Goal: Task Accomplishment & Management: Complete application form

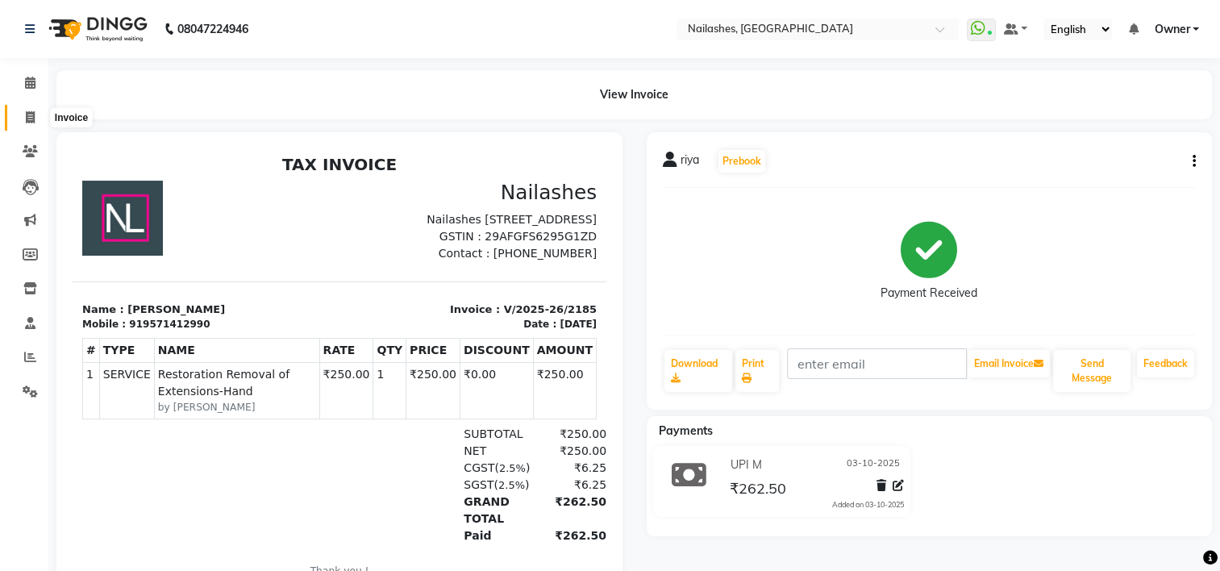
click at [28, 126] on span at bounding box center [30, 118] width 28 height 19
select select "service"
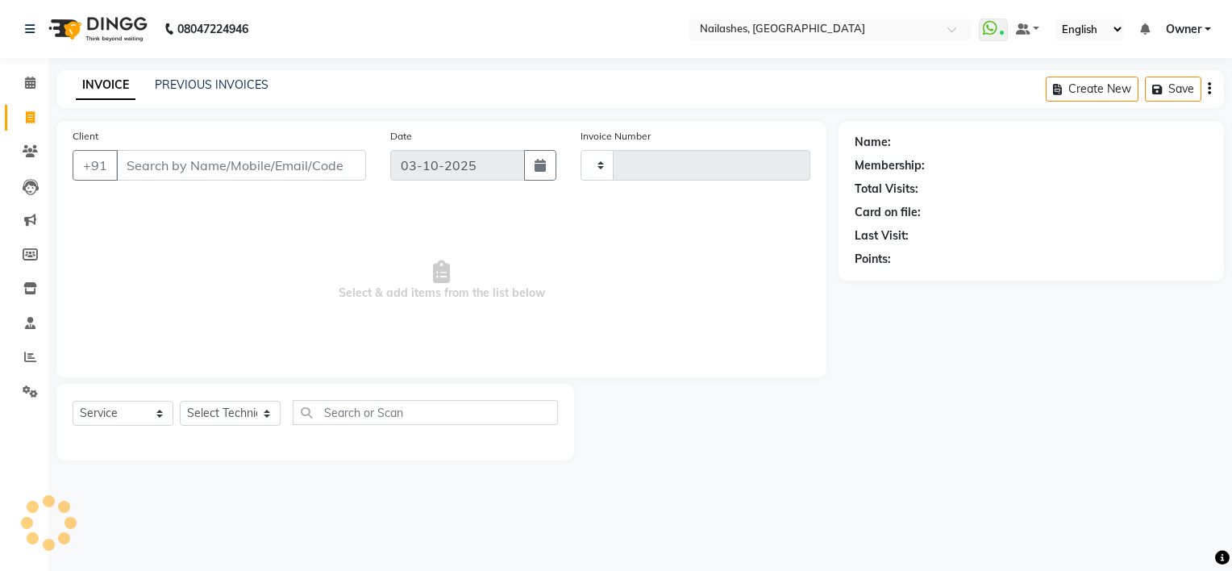
type input "2186"
select select "6579"
click at [271, 410] on select "Select Technician" at bounding box center [230, 413] width 101 height 25
select select "84916"
click at [180, 402] on select "Select Technician ARISH [PERSON_NAME] [PERSON_NAME] [PERSON_NAME] [PERSON_NAME]…" at bounding box center [230, 413] width 101 height 25
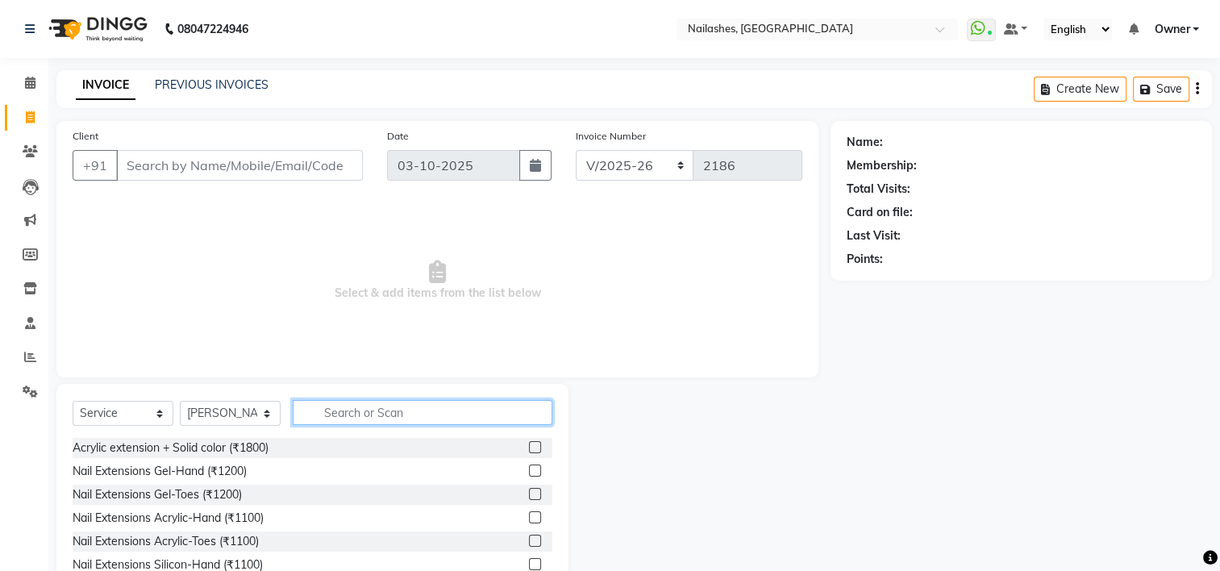
click at [396, 413] on input "text" at bounding box center [423, 412] width 260 height 25
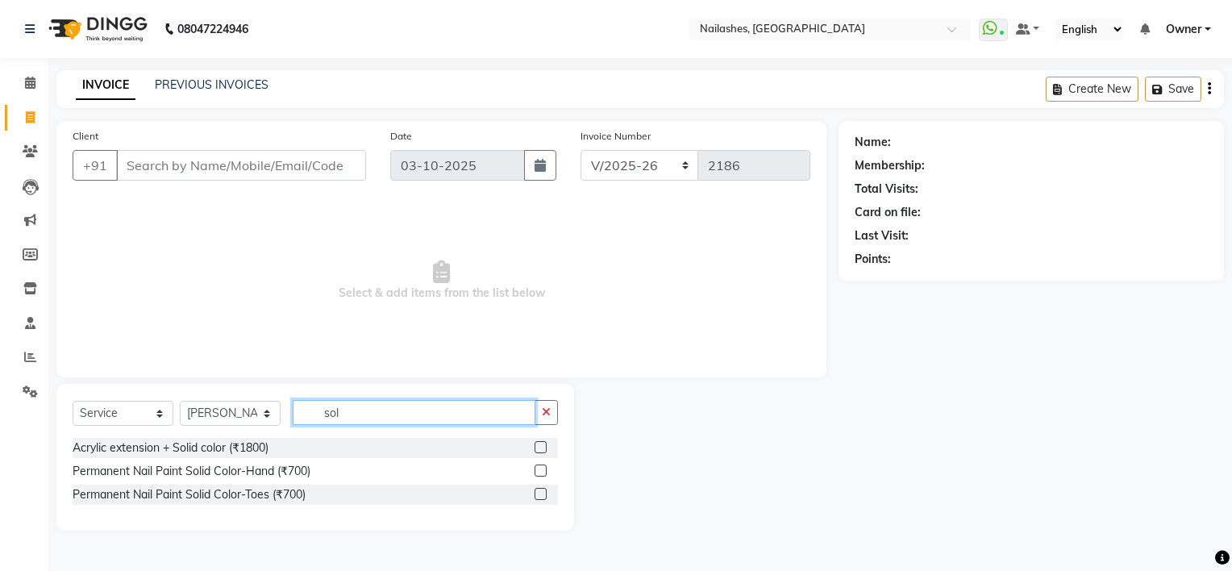
type input "sol"
click at [168, 283] on span "Select & add items from the list below" at bounding box center [442, 280] width 738 height 161
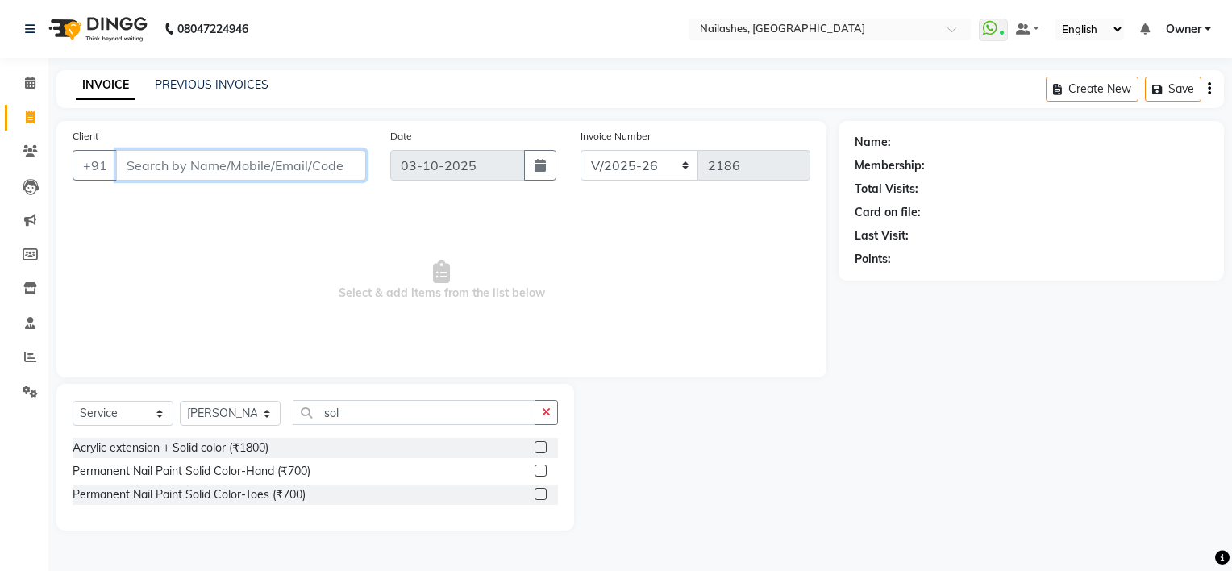
click at [239, 172] on input "Client" at bounding box center [241, 165] width 250 height 31
click at [539, 412] on button "button" at bounding box center [546, 412] width 23 height 25
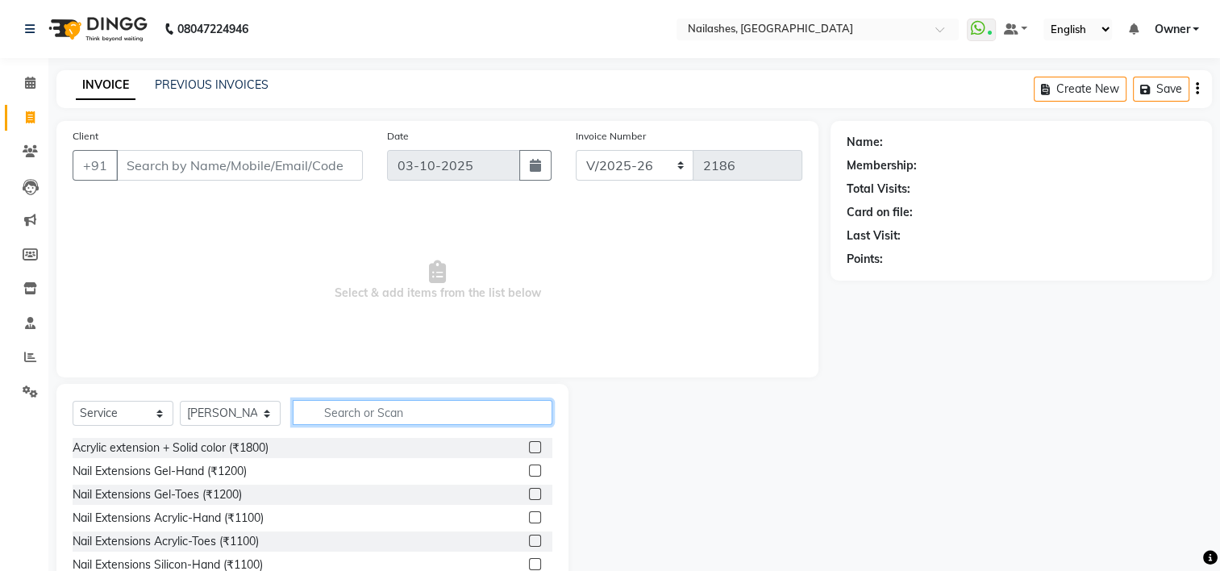
click at [510, 415] on input "text" at bounding box center [423, 412] width 260 height 25
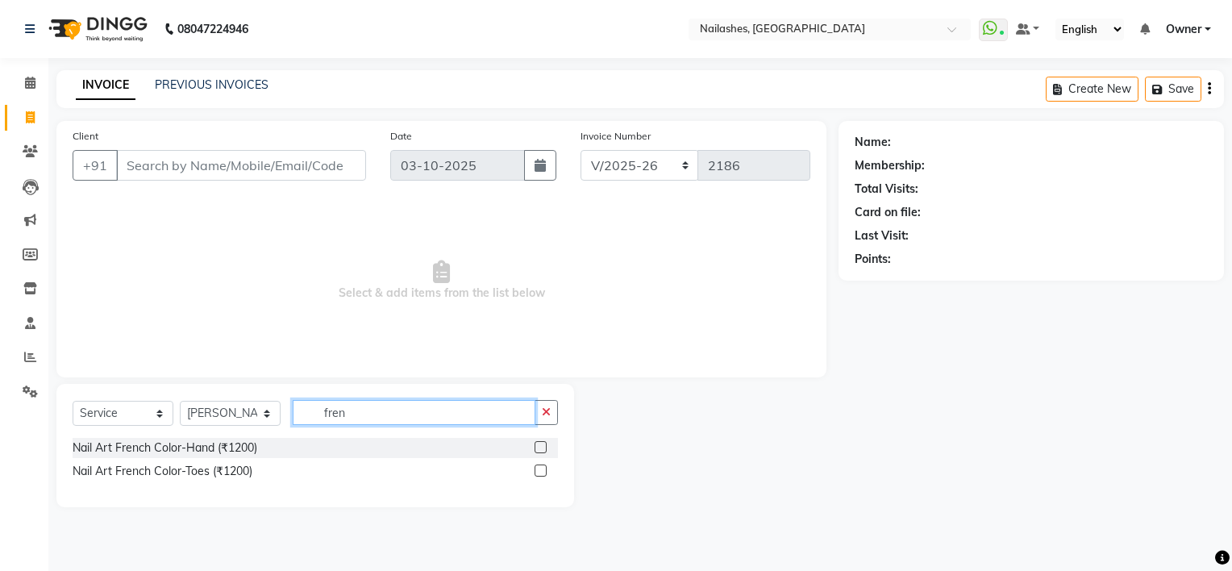
type input "fren"
click at [541, 448] on label at bounding box center [541, 447] width 12 height 12
click at [541, 448] on input "checkbox" at bounding box center [540, 448] width 10 height 10
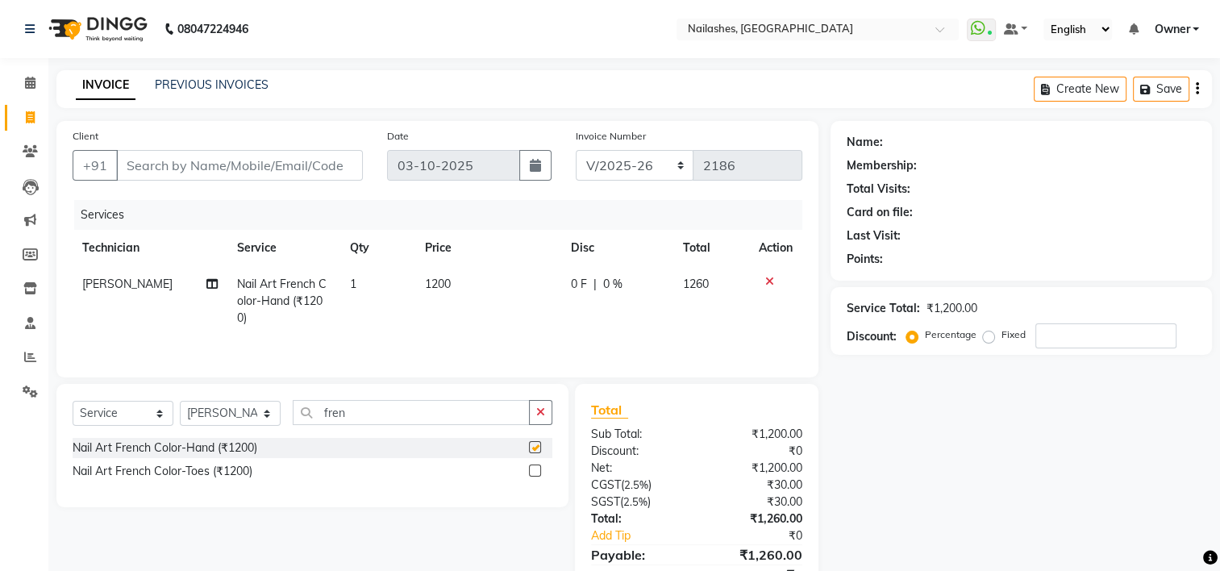
checkbox input "false"
click at [547, 408] on button "button" at bounding box center [540, 412] width 23 height 25
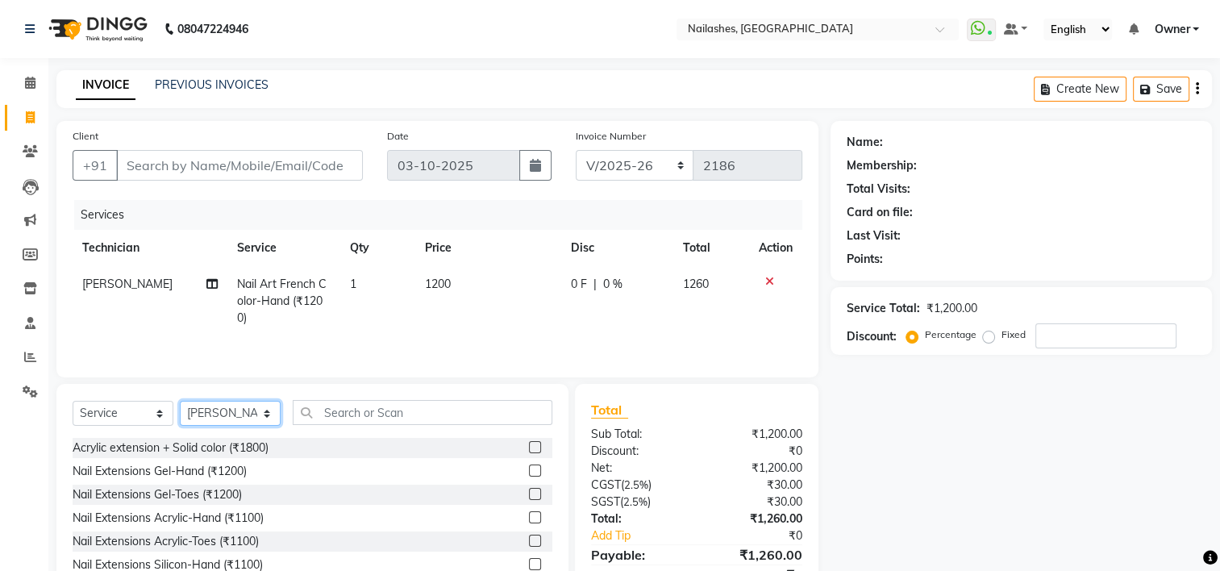
click at [267, 413] on select "Select Technician ARISH [PERSON_NAME] [PERSON_NAME] [PERSON_NAME] [PERSON_NAME]…" at bounding box center [230, 413] width 101 height 25
select select "65406"
click at [180, 402] on select "Select Technician ARISH [PERSON_NAME] [PERSON_NAME] [PERSON_NAME] [PERSON_NAME]…" at bounding box center [230, 413] width 101 height 25
click at [375, 407] on input "text" at bounding box center [423, 412] width 260 height 25
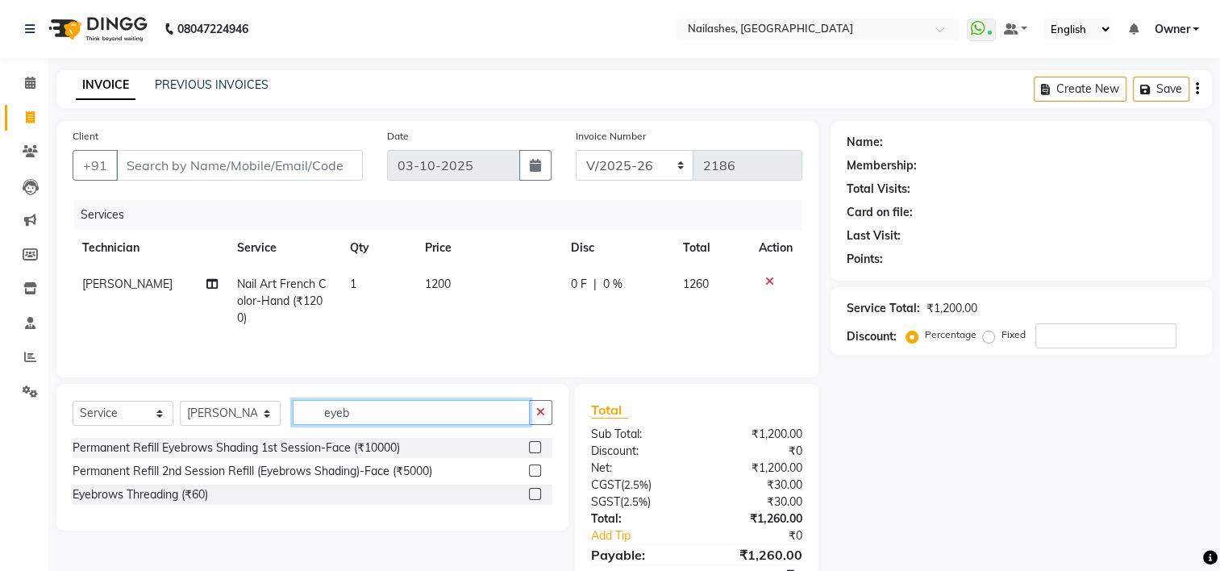
type input "eyeb"
click at [530, 499] on label at bounding box center [535, 494] width 12 height 12
click at [530, 499] on input "checkbox" at bounding box center [534, 495] width 10 height 10
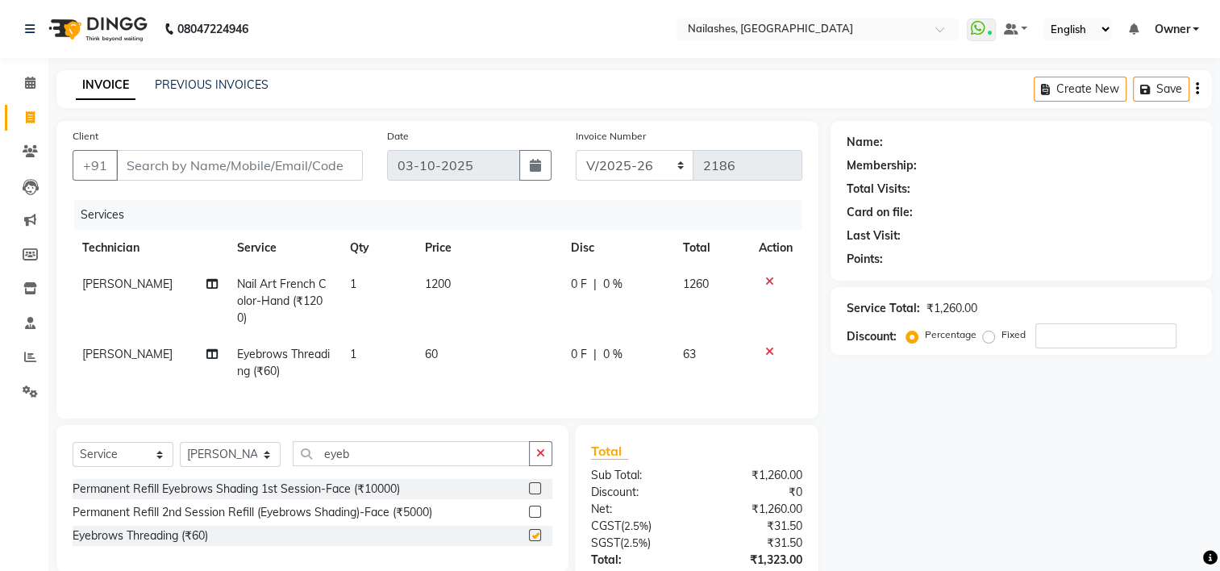
checkbox input "false"
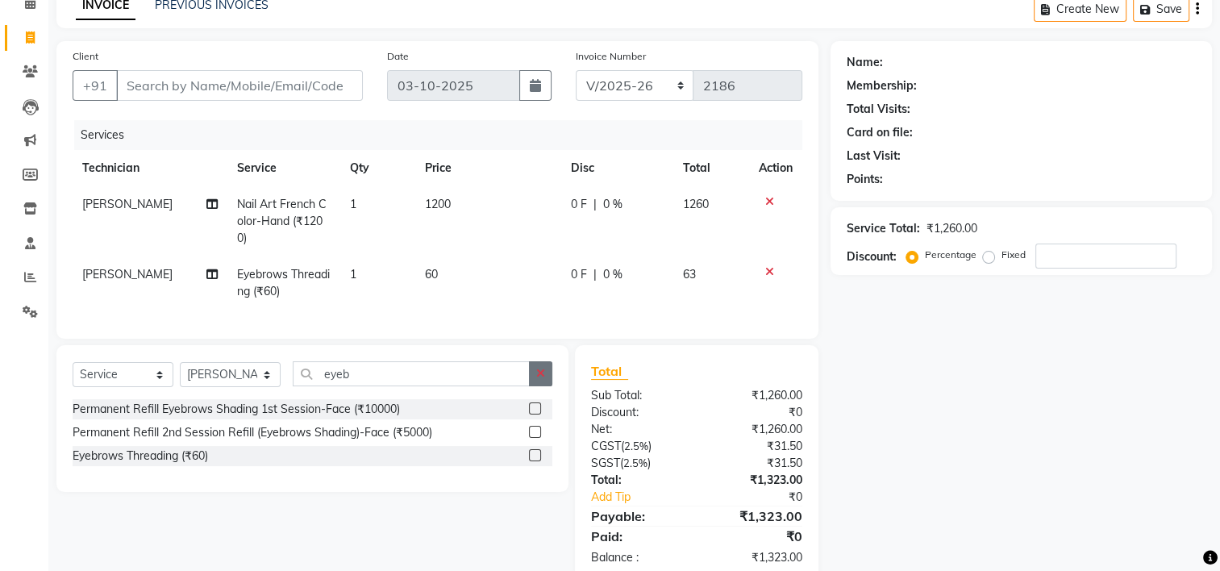
click at [543, 379] on button "button" at bounding box center [540, 373] width 23 height 25
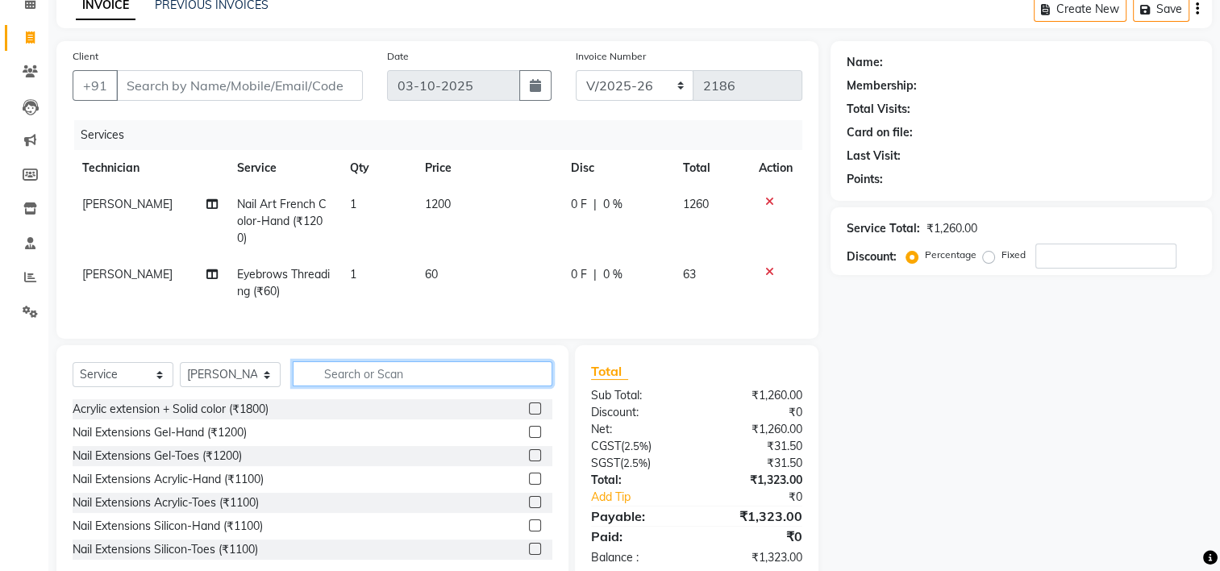
click at [528, 386] on input "text" at bounding box center [423, 373] width 260 height 25
click at [410, 385] on input "text" at bounding box center [423, 373] width 260 height 25
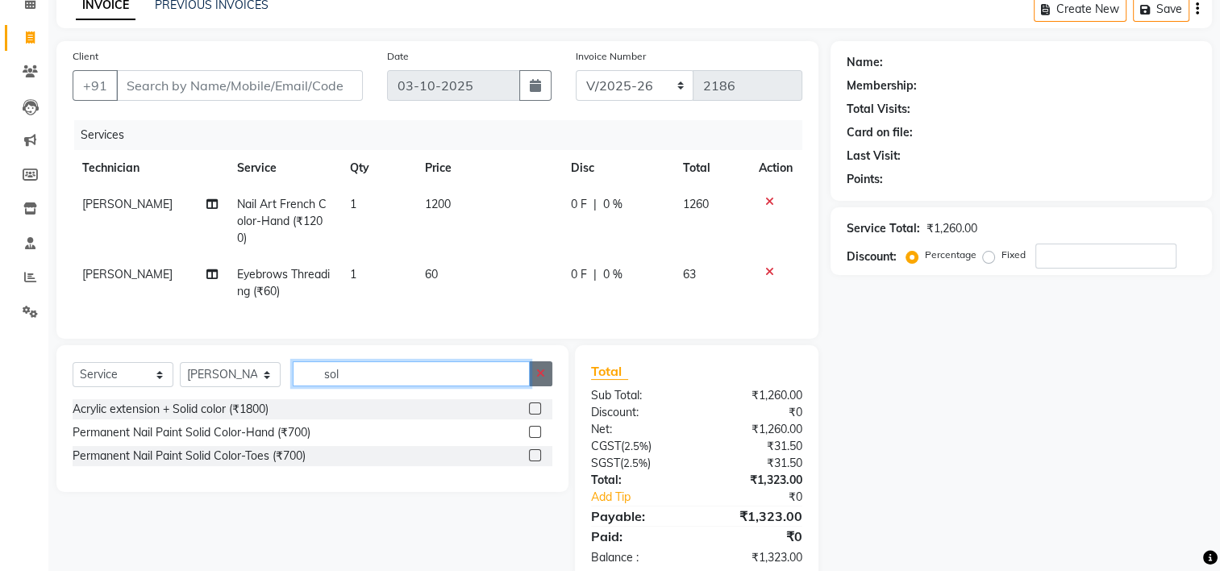
type input "sol"
click at [539, 379] on icon "button" at bounding box center [540, 373] width 9 height 11
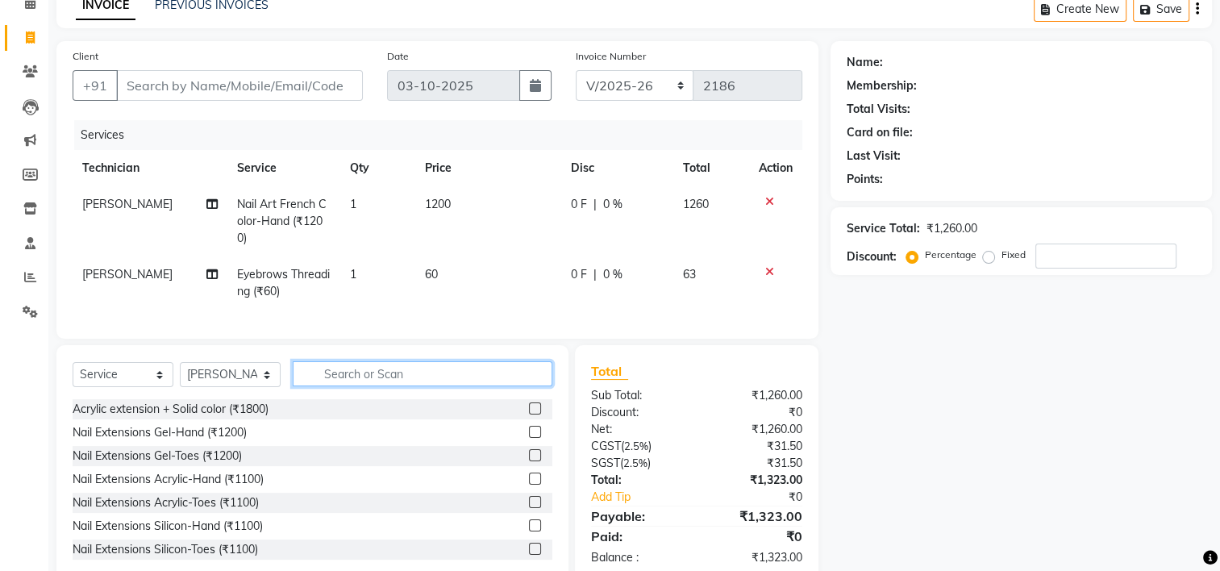
click at [502, 386] on input "text" at bounding box center [423, 373] width 260 height 25
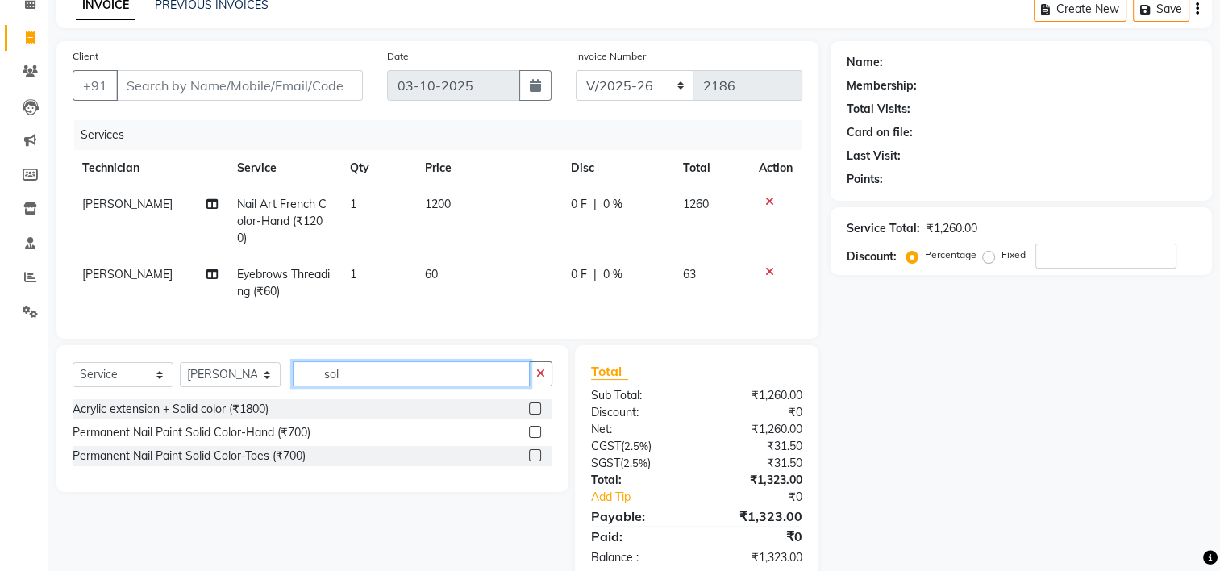
type input "sol"
click at [536, 438] on label at bounding box center [535, 432] width 12 height 12
click at [536, 438] on input "checkbox" at bounding box center [534, 432] width 10 height 10
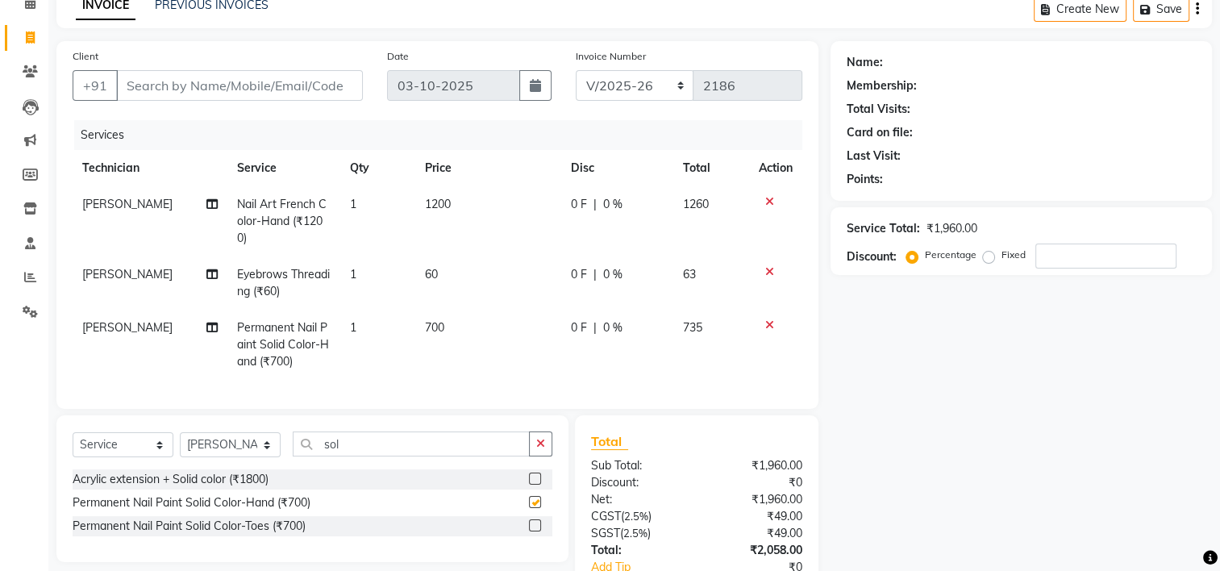
checkbox input "false"
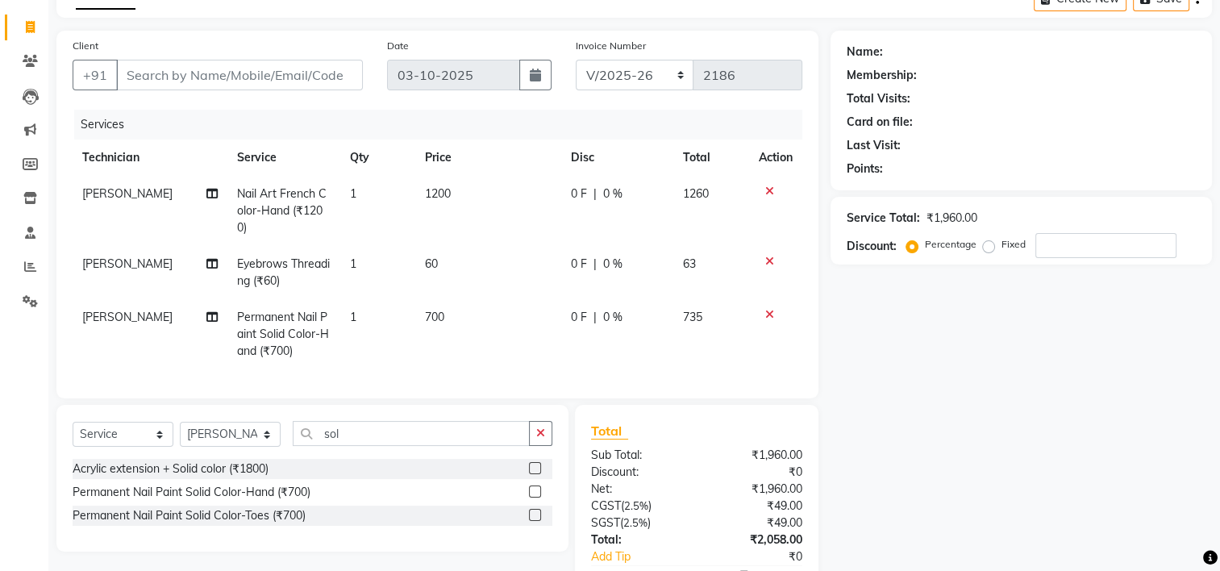
click at [129, 319] on td "[PERSON_NAME]" at bounding box center [150, 334] width 155 height 70
select select "65406"
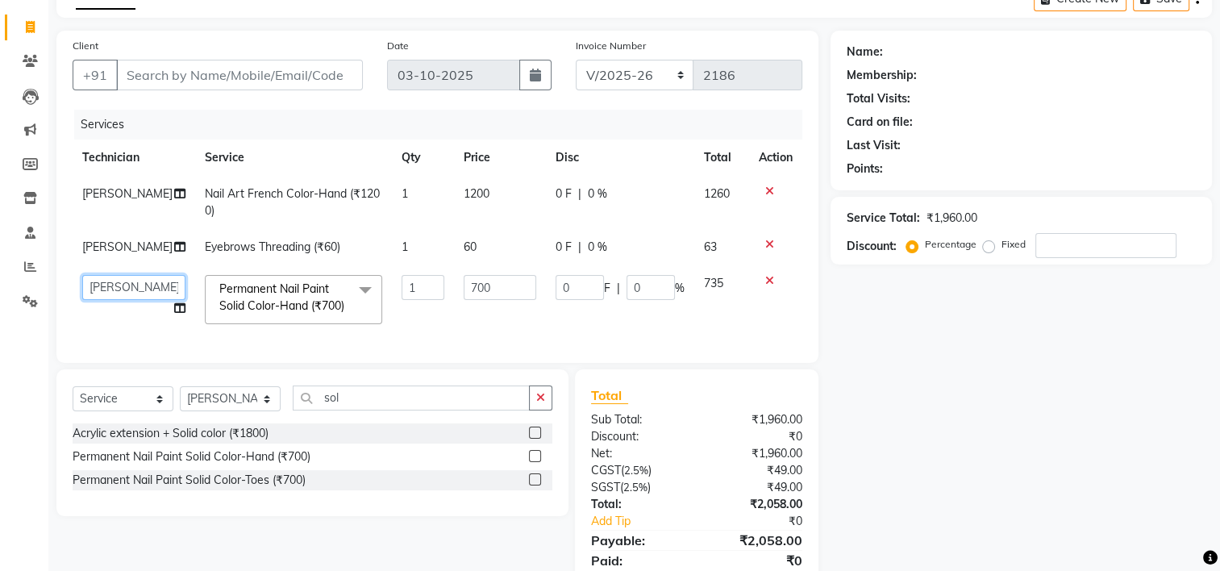
click at [124, 291] on select "ARISH [PERSON_NAME] [PERSON_NAME] [PERSON_NAME] [PERSON_NAME] KIBA LIM Manager …" at bounding box center [133, 287] width 103 height 25
select select "84916"
click at [265, 411] on select "Select Technician ARISH [PERSON_NAME] [PERSON_NAME] [PERSON_NAME] [PERSON_NAME]…" at bounding box center [230, 398] width 101 height 25
select select "91559"
click at [180, 411] on select "Select Technician ARISH [PERSON_NAME] [PERSON_NAME] [PERSON_NAME] [PERSON_NAME]…" at bounding box center [230, 398] width 101 height 25
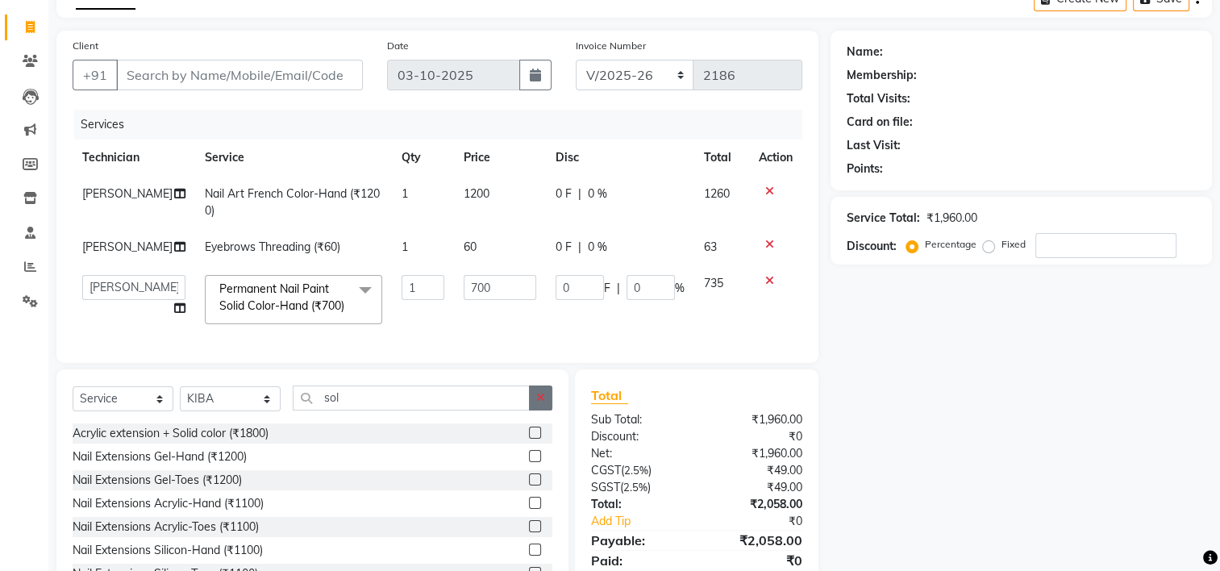
click at [539, 403] on icon "button" at bounding box center [540, 397] width 9 height 11
click at [503, 411] on input "text" at bounding box center [423, 398] width 260 height 25
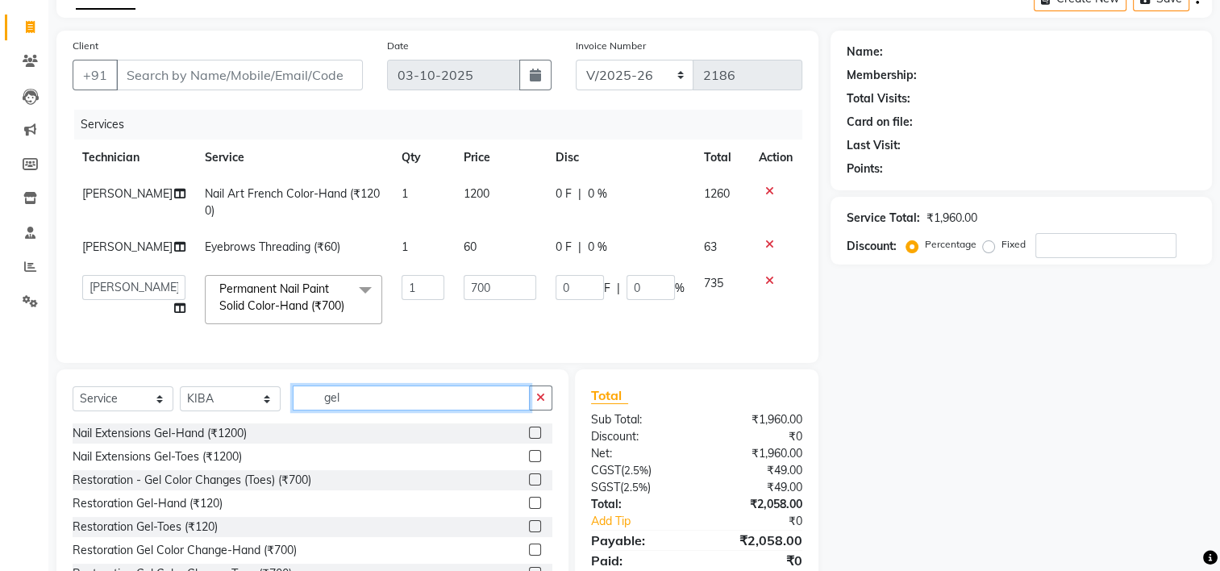
type input "gel"
click at [144, 280] on select "ARISH [PERSON_NAME] [PERSON_NAME] [PERSON_NAME] [PERSON_NAME] KIBA LIM Manager …" at bounding box center [133, 287] width 103 height 25
select select "91559"
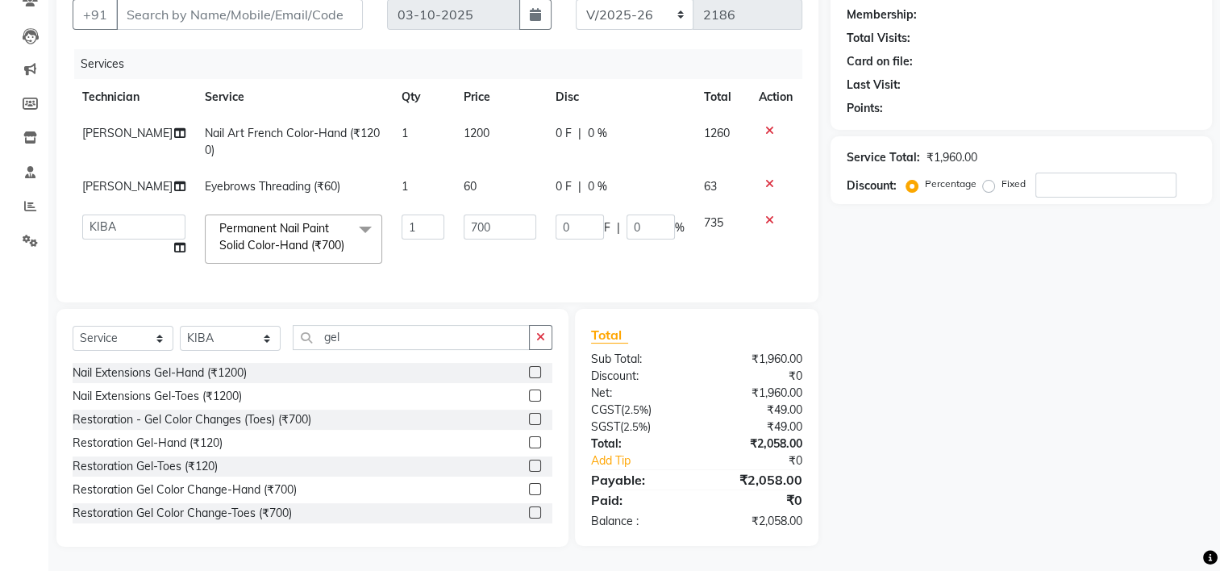
scroll to position [55, 0]
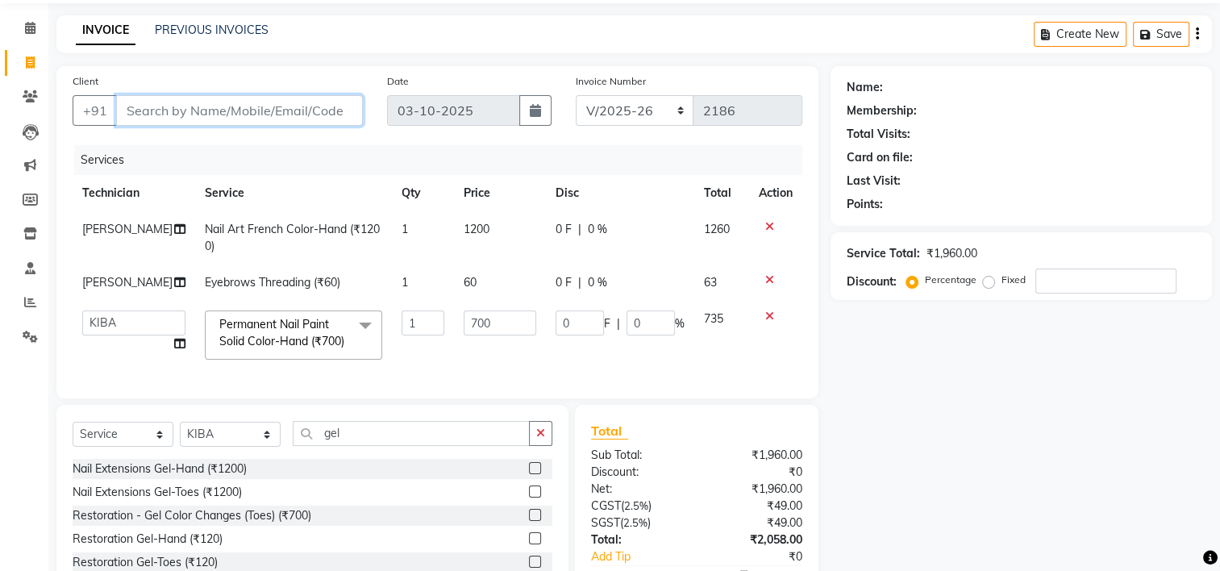
click at [274, 111] on input "Client" at bounding box center [239, 110] width 247 height 31
type input "9"
type input "0"
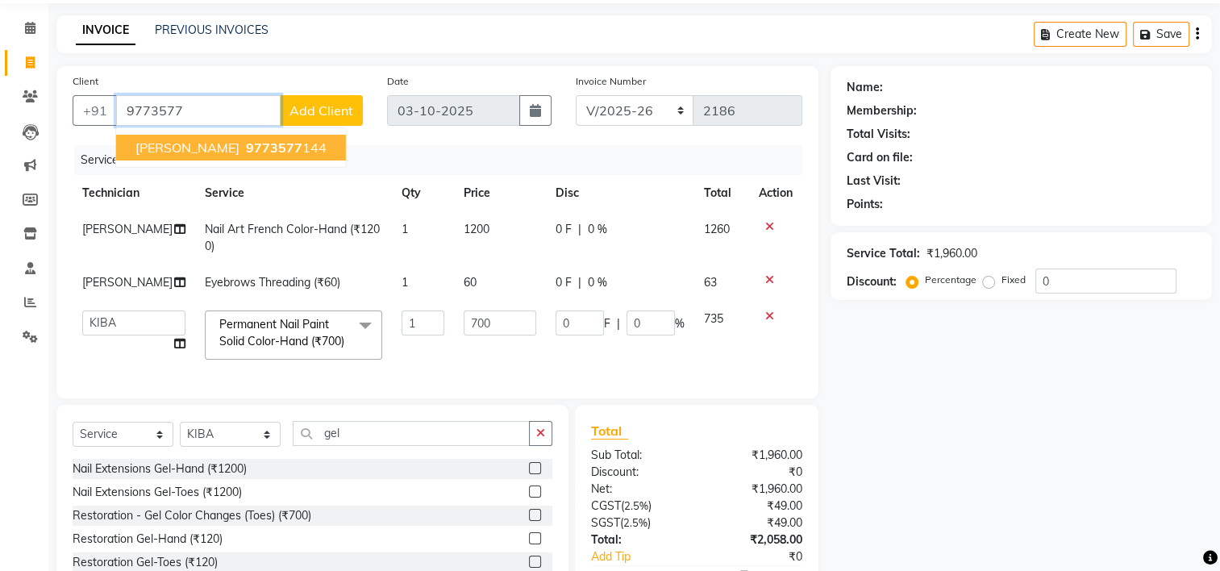
click at [246, 153] on span "9773577" at bounding box center [274, 148] width 56 height 16
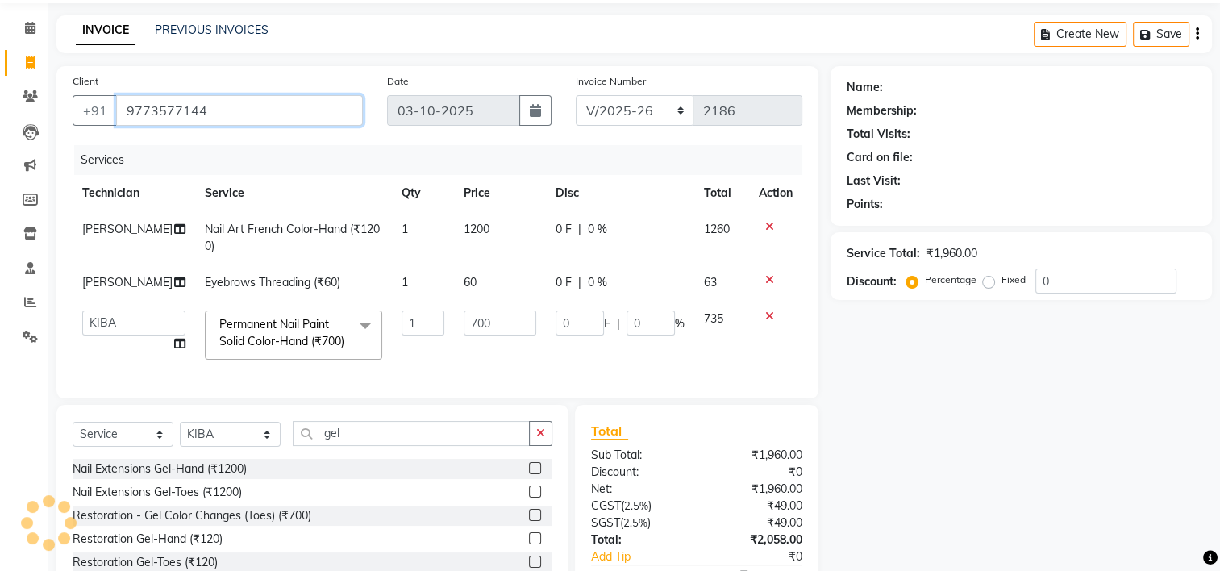
type input "9773577144"
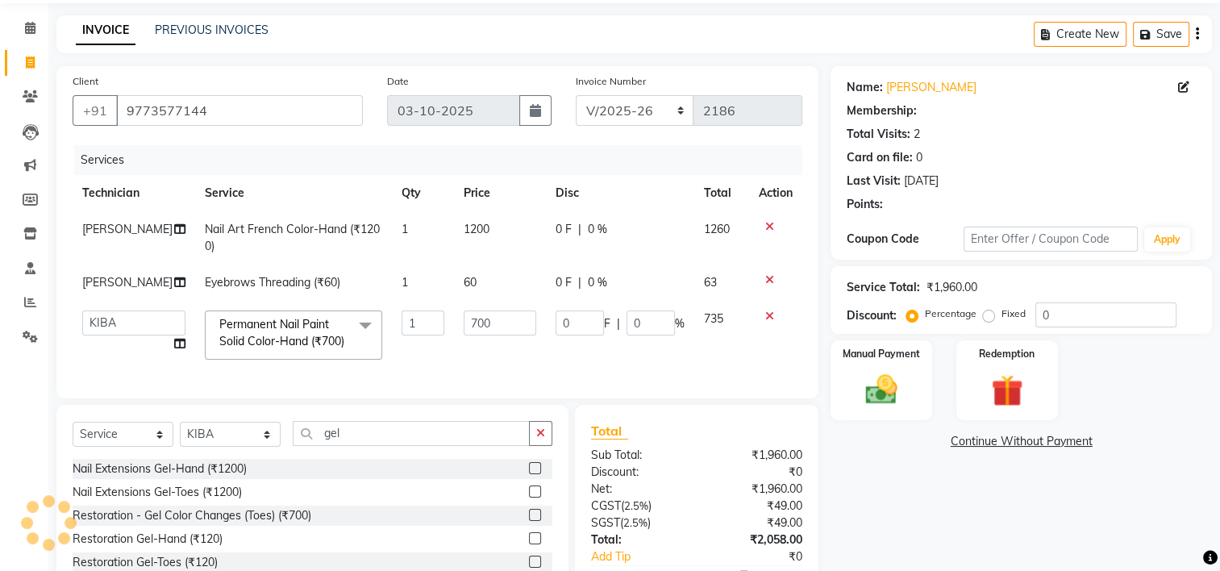
scroll to position [181, 0]
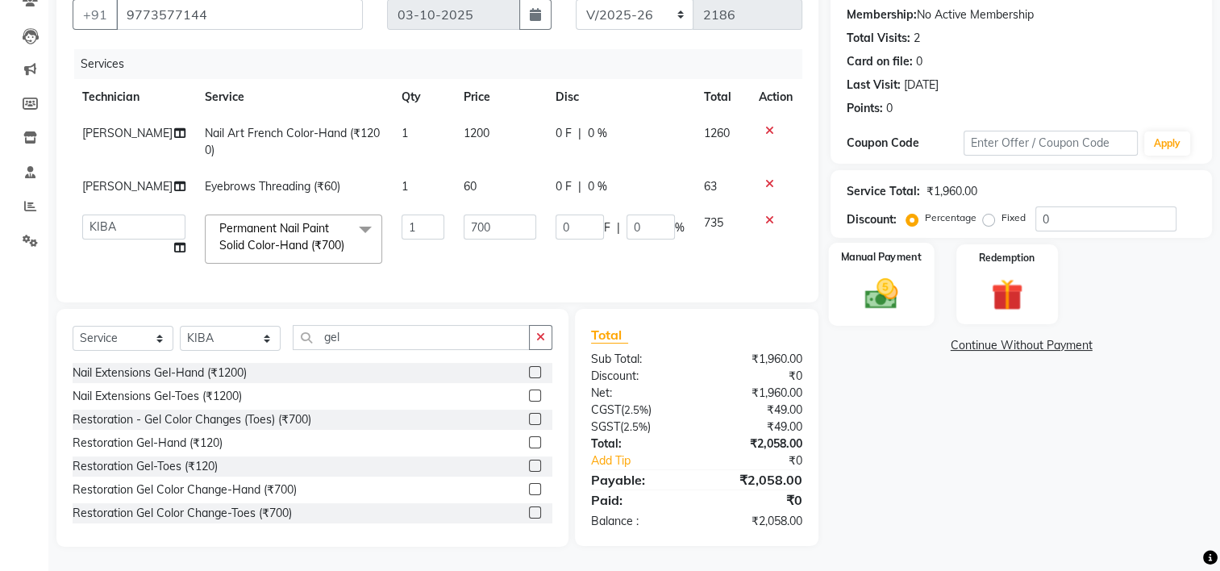
click at [872, 281] on img at bounding box center [882, 294] width 54 height 38
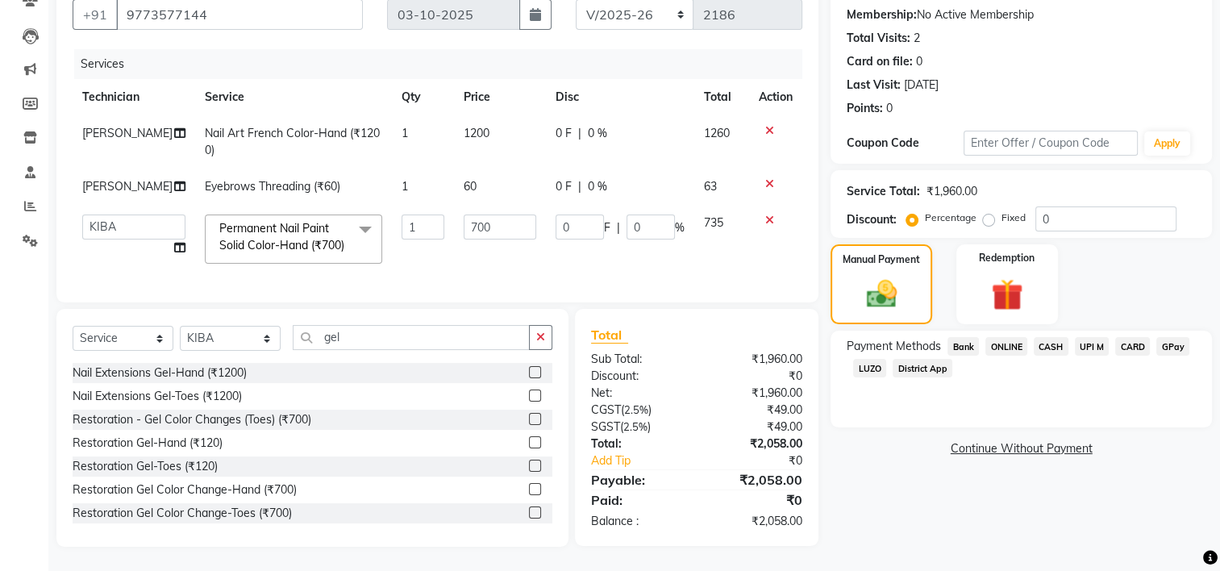
click at [1091, 337] on span "UPI M" at bounding box center [1092, 346] width 35 height 19
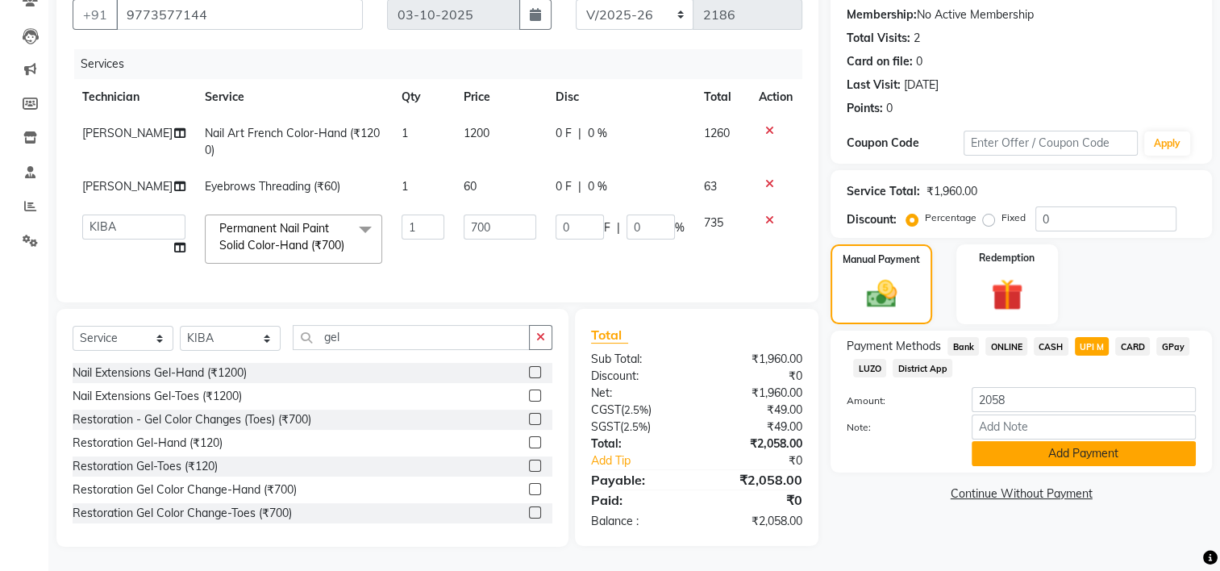
click at [1055, 441] on button "Add Payment" at bounding box center [1084, 453] width 224 height 25
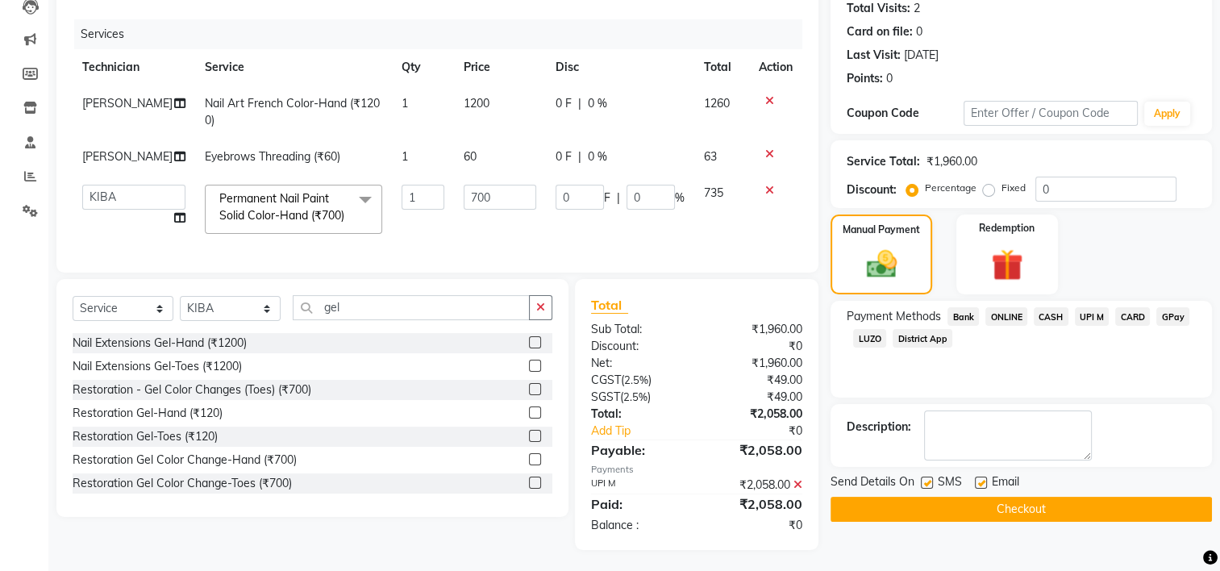
click at [1034, 512] on button "Checkout" at bounding box center [1022, 509] width 382 height 25
